Goal: Find specific page/section: Find specific page/section

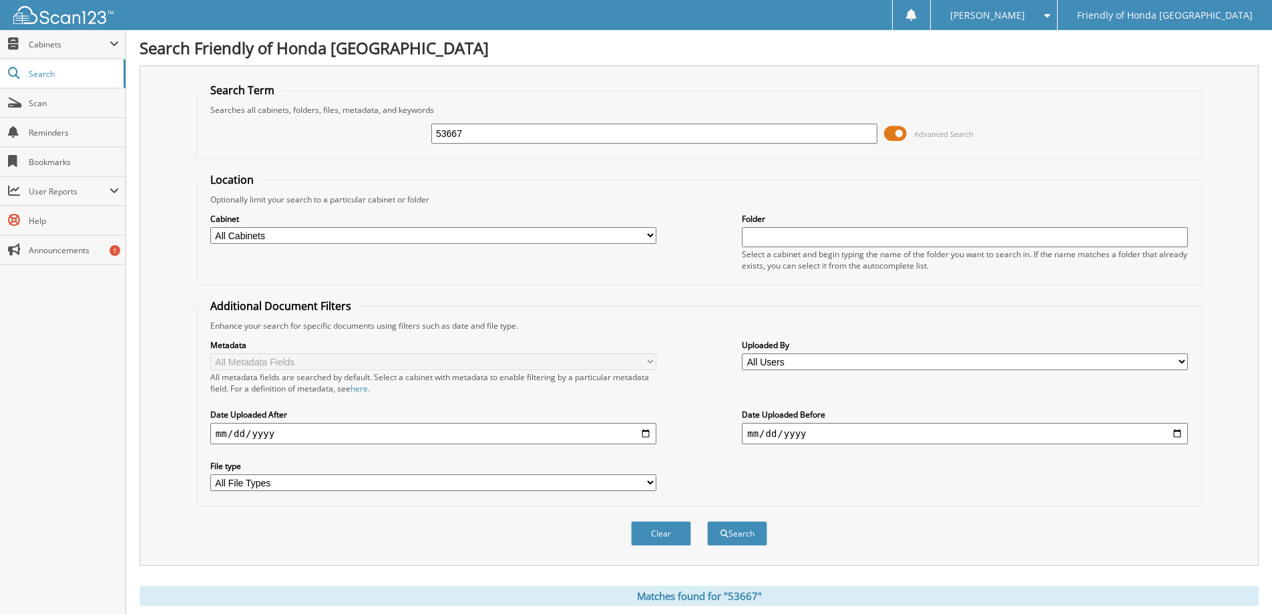
click at [488, 130] on input "53667" at bounding box center [654, 134] width 446 height 20
type input "5"
click at [488, 130] on input "text" at bounding box center [654, 134] width 446 height 20
type input "61213"
click at [707, 521] on button "Search" at bounding box center [737, 533] width 60 height 25
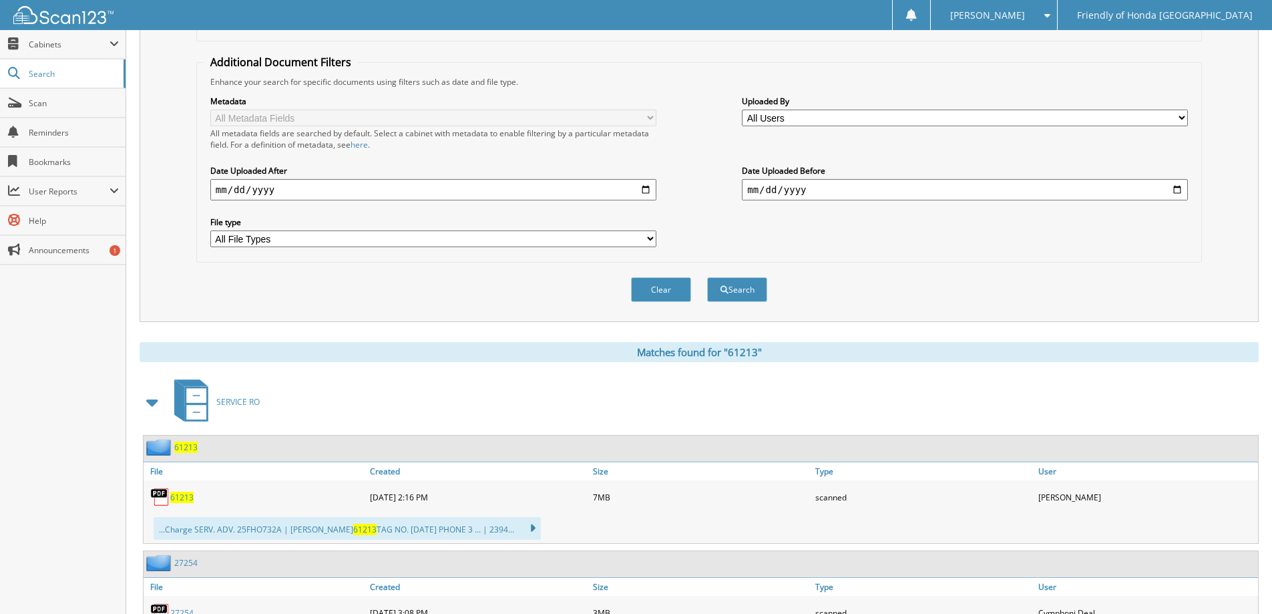
scroll to position [267, 0]
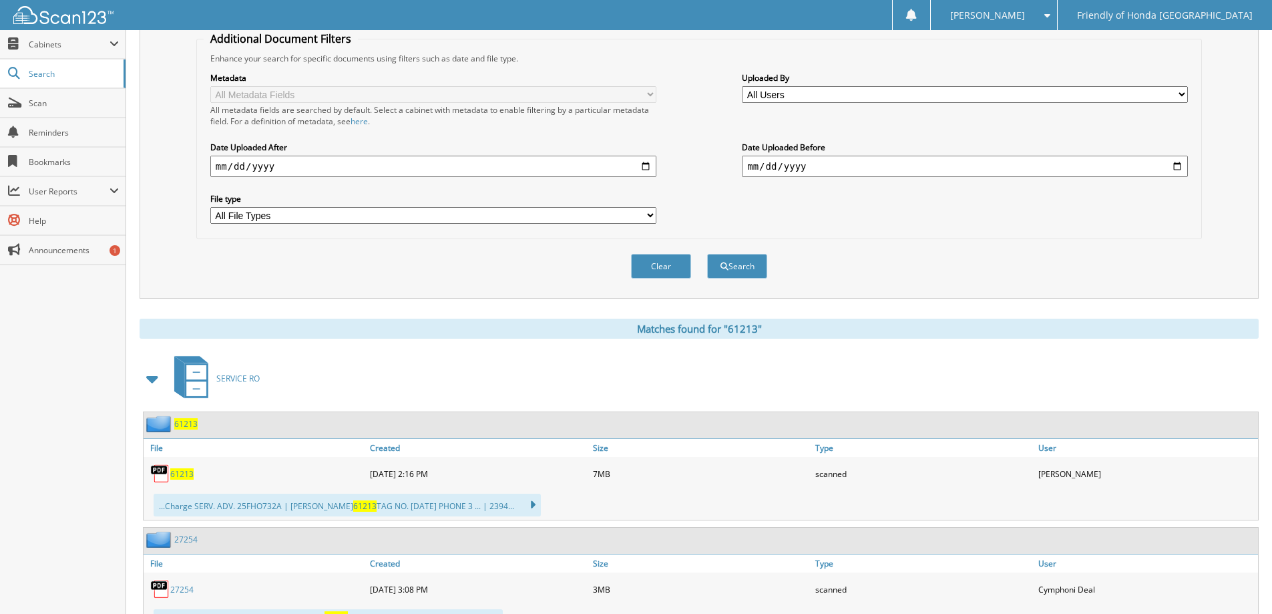
click at [177, 421] on span "61213" at bounding box center [185, 423] width 23 height 11
